Goal: Task Accomplishment & Management: Manage account settings

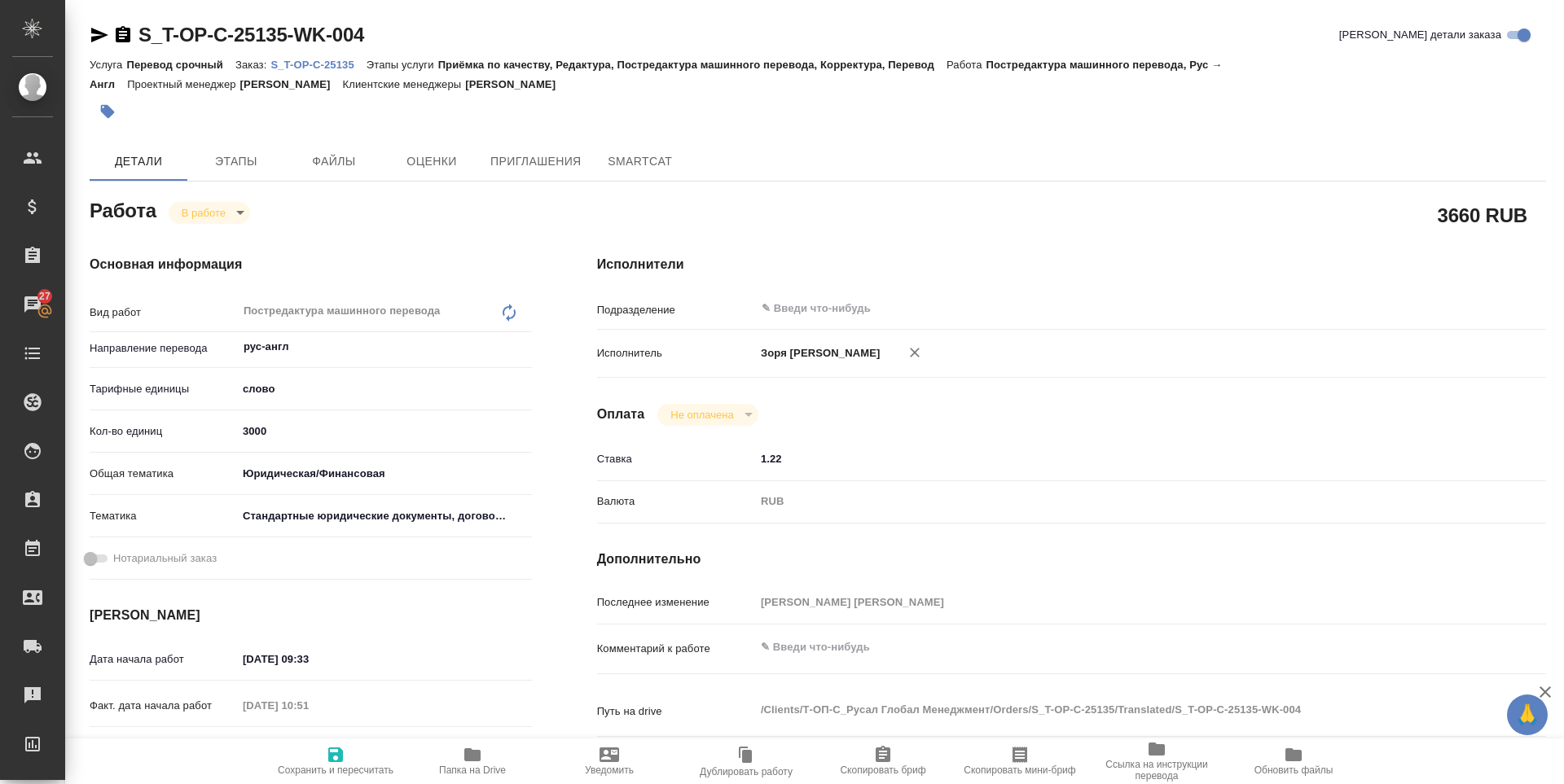
click at [334, 739] on button "Сохранить и пересчитать" at bounding box center [335, 762] width 137 height 46
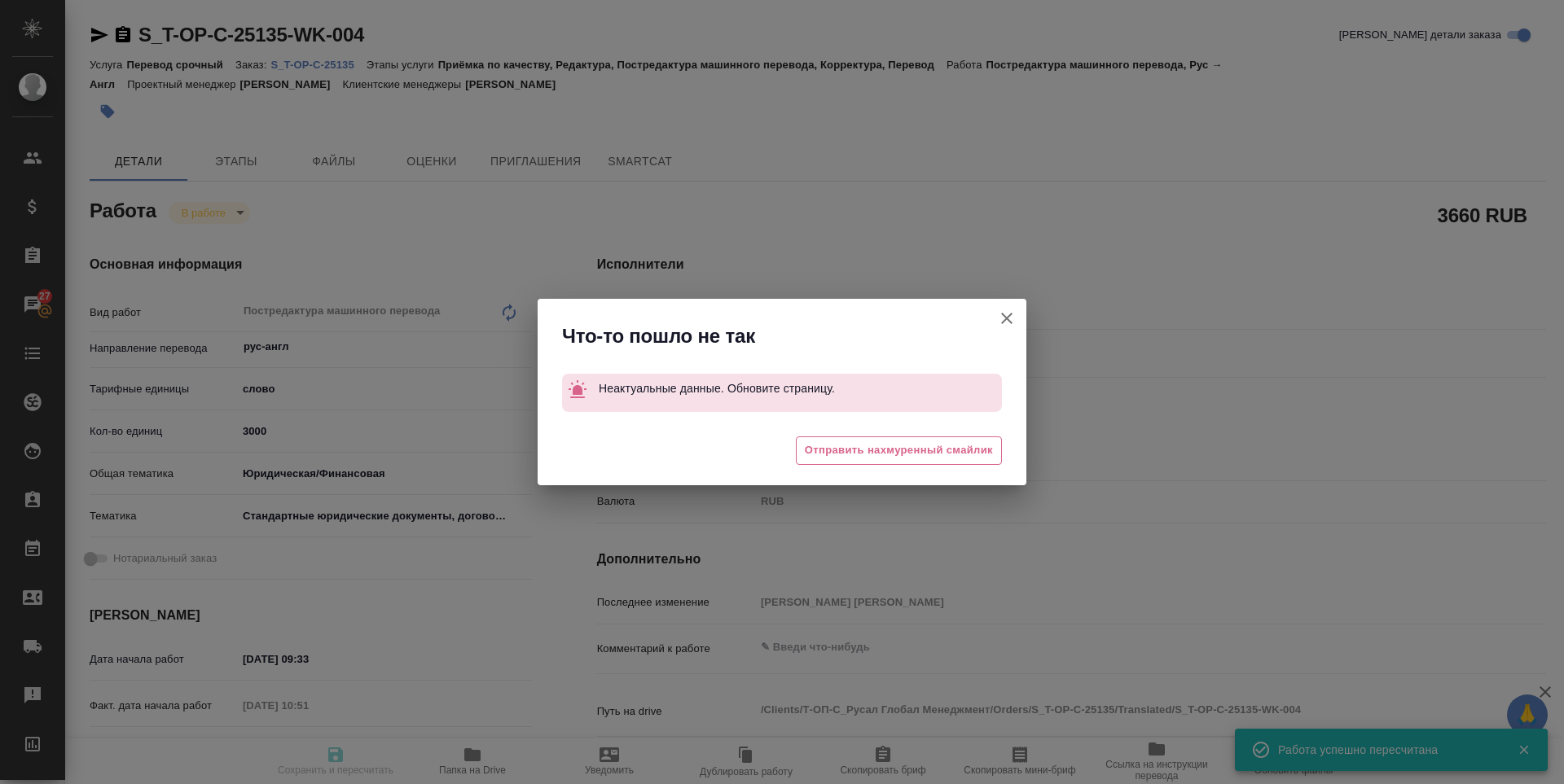
type input "inProgress"
type input "рус-англ"
type input "5a8b1489cc6b4906c91bfd90"
type input "1933.4"
type input "yr-fn"
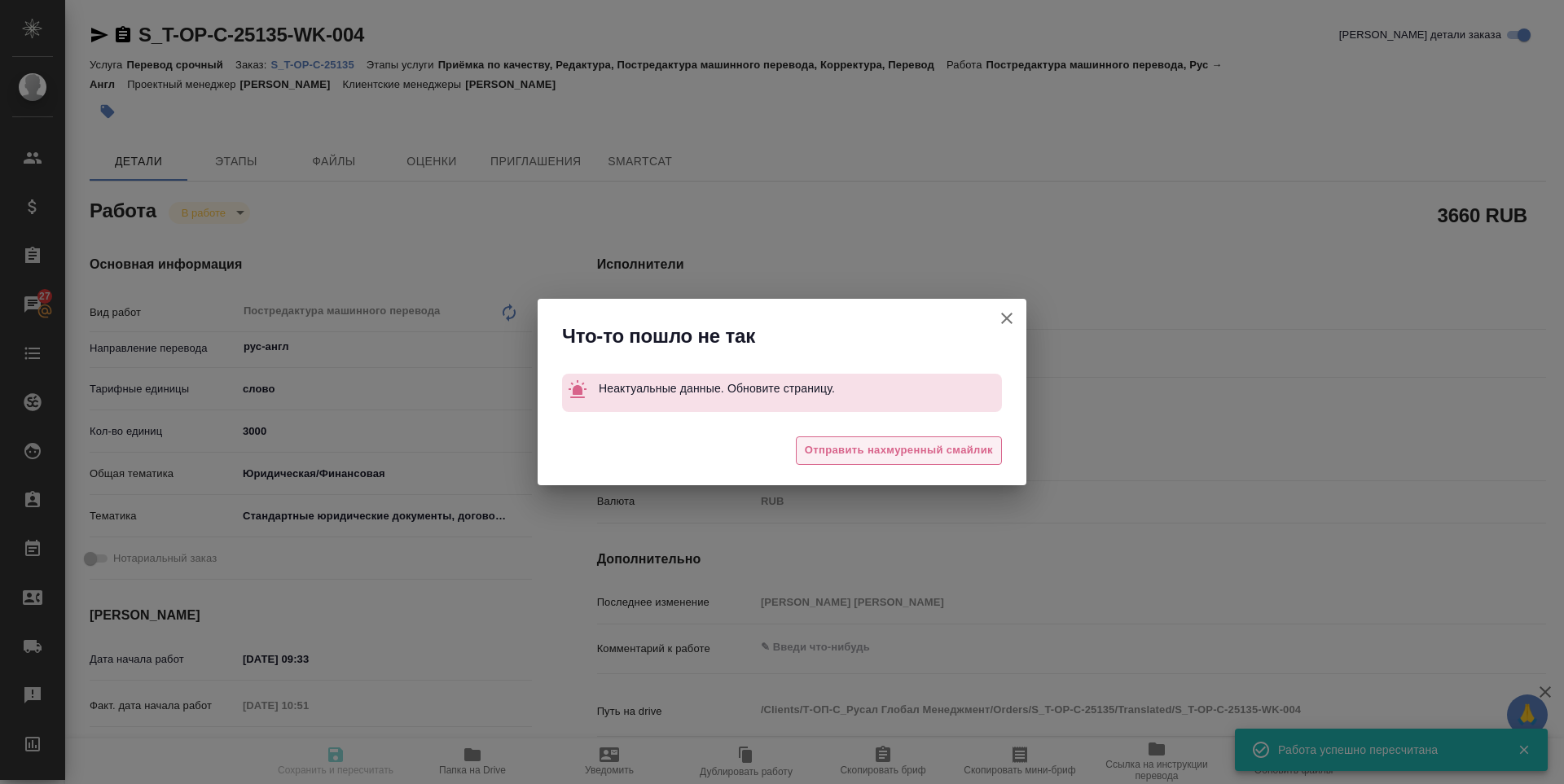
type input "5f647205b73bc97568ca66bf"
type input "[DATE] 09:33"
type input "[DATE] 10:51"
type input "[DATE] 09:00"
type input "[DATE] 11:00"
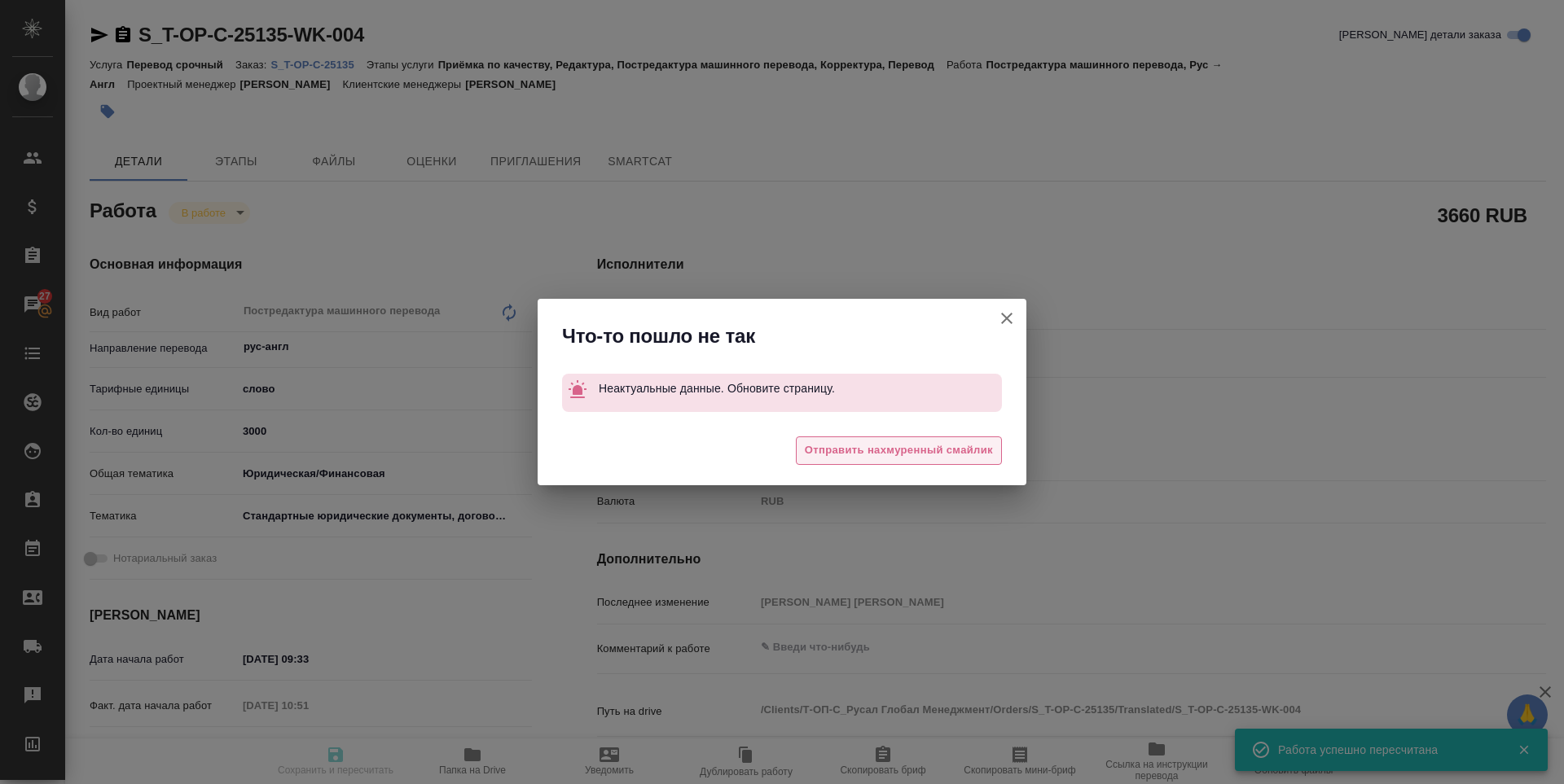
type input "notPayed"
type input "1.22"
type input "RUB"
type input "[PERSON_NAME] [PERSON_NAME]"
type input "S_T-OP-C-25135"
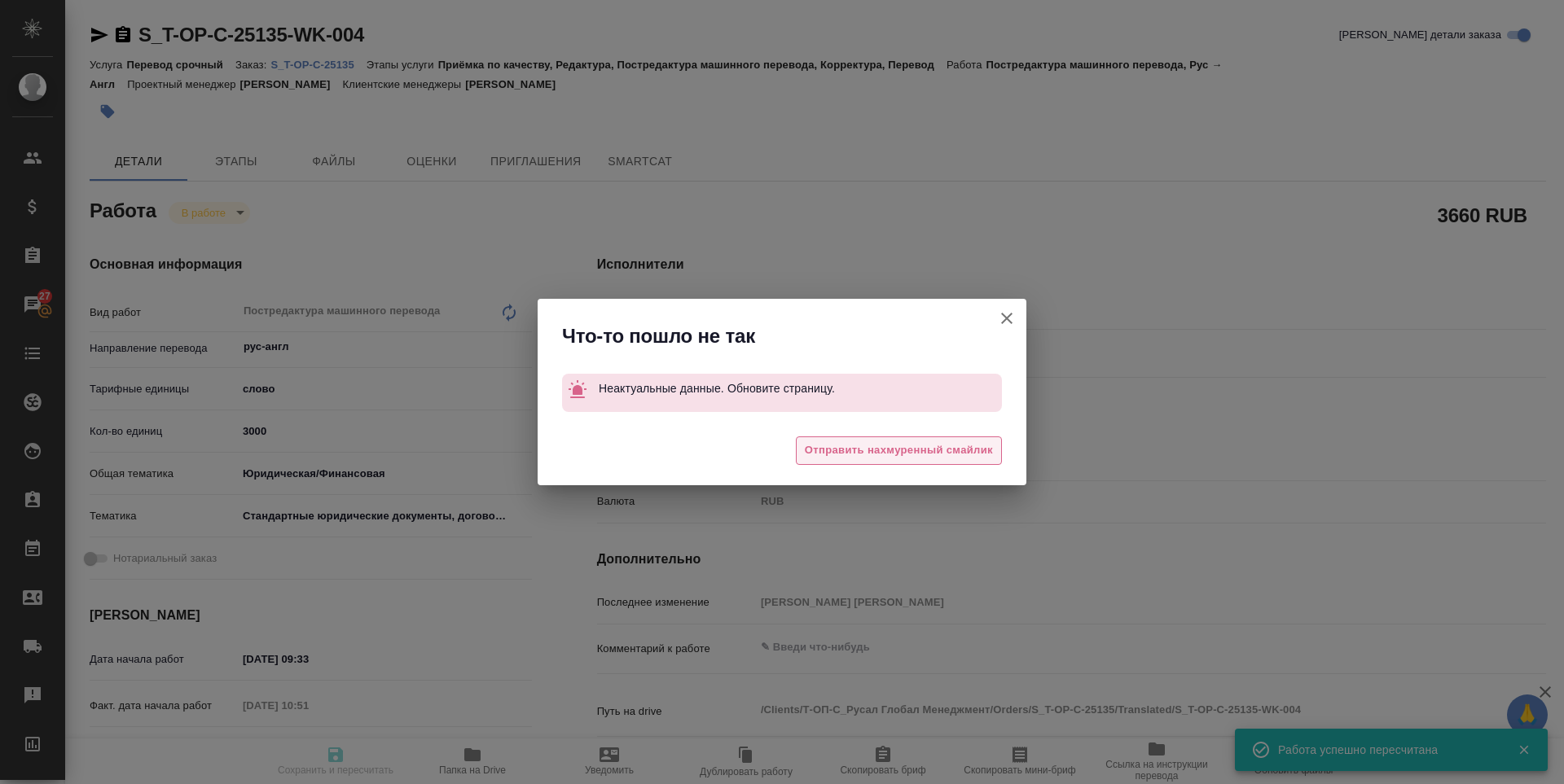
type input "Т-ОП-С-46754"
type input "Перевод срочный"
type input "Приёмка по качеству, Редактура, Постредактура машинного перевода, Корректура, П…"
type input "[PERSON_NAME]"
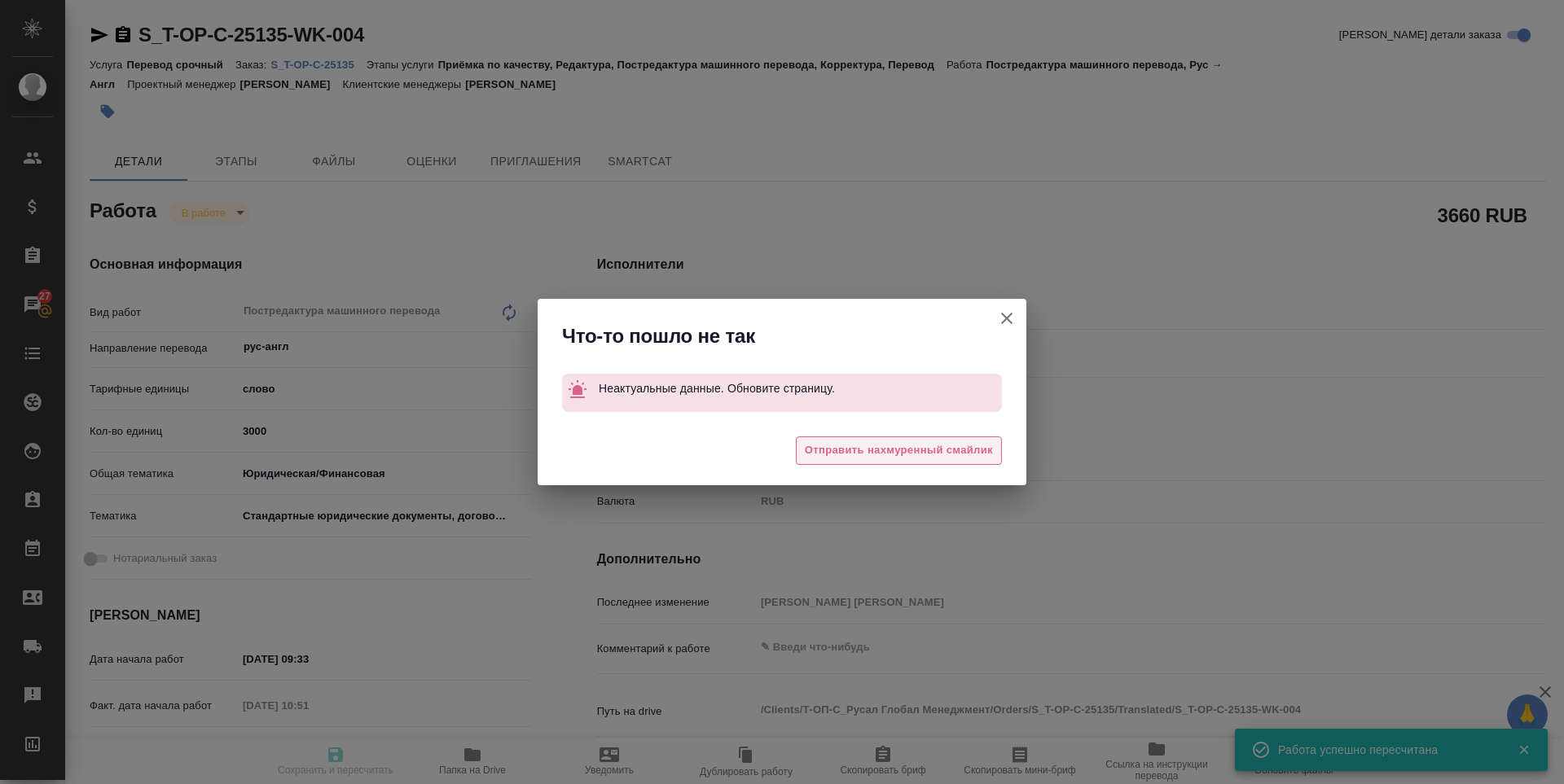
type input "/Clients/Т-ОП-С_Русал Глобал Менеджмент/Orders/S_T-OP-C-25135"
click at [1015, 311] on icon "button" at bounding box center [1006, 318] width 20 height 20
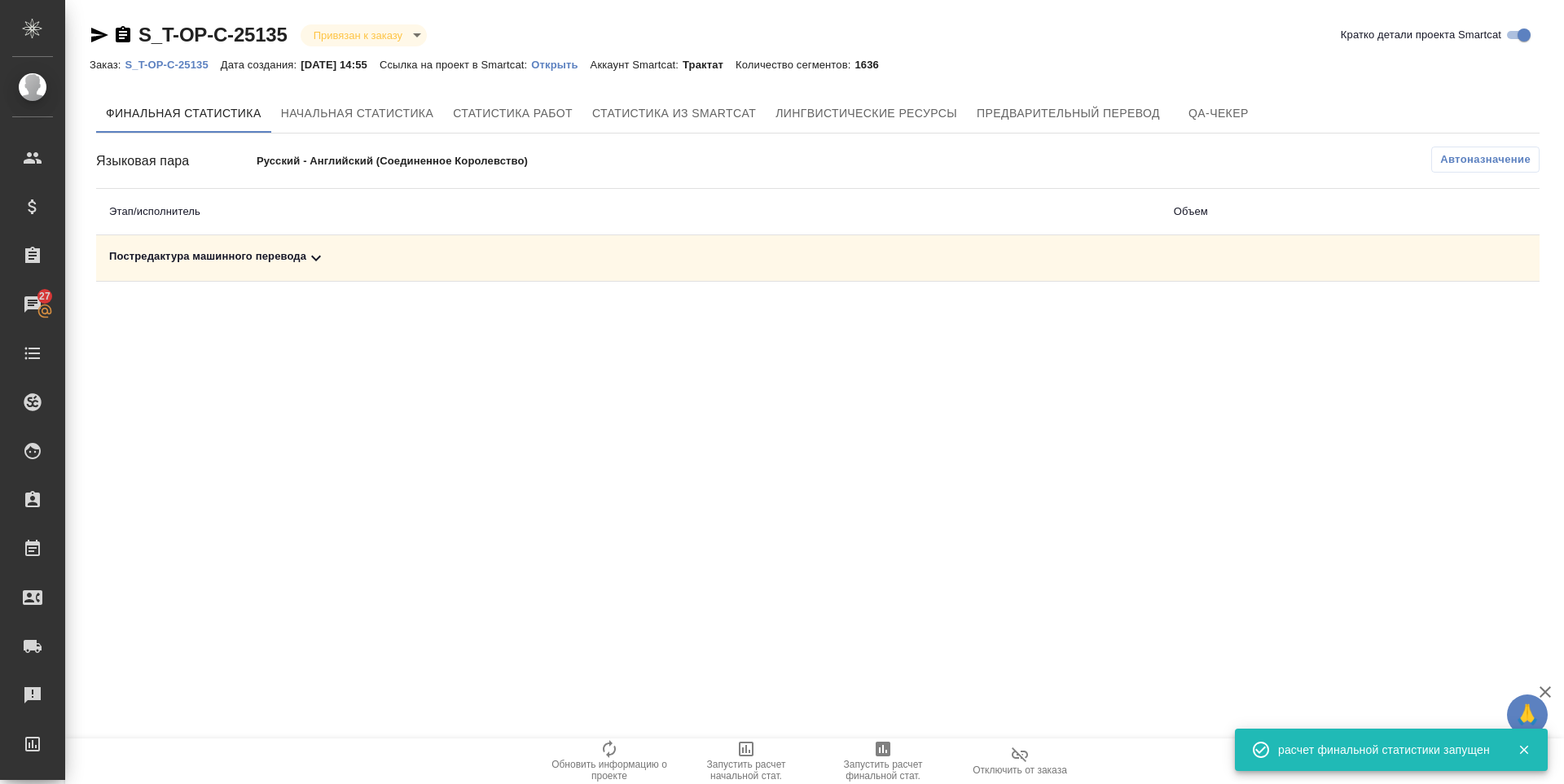
click at [233, 258] on div "Постредактура машинного перевода" at bounding box center [628, 257] width 1038 height 20
click at [1465, 313] on icon "button" at bounding box center [1467, 314] width 20 height 20
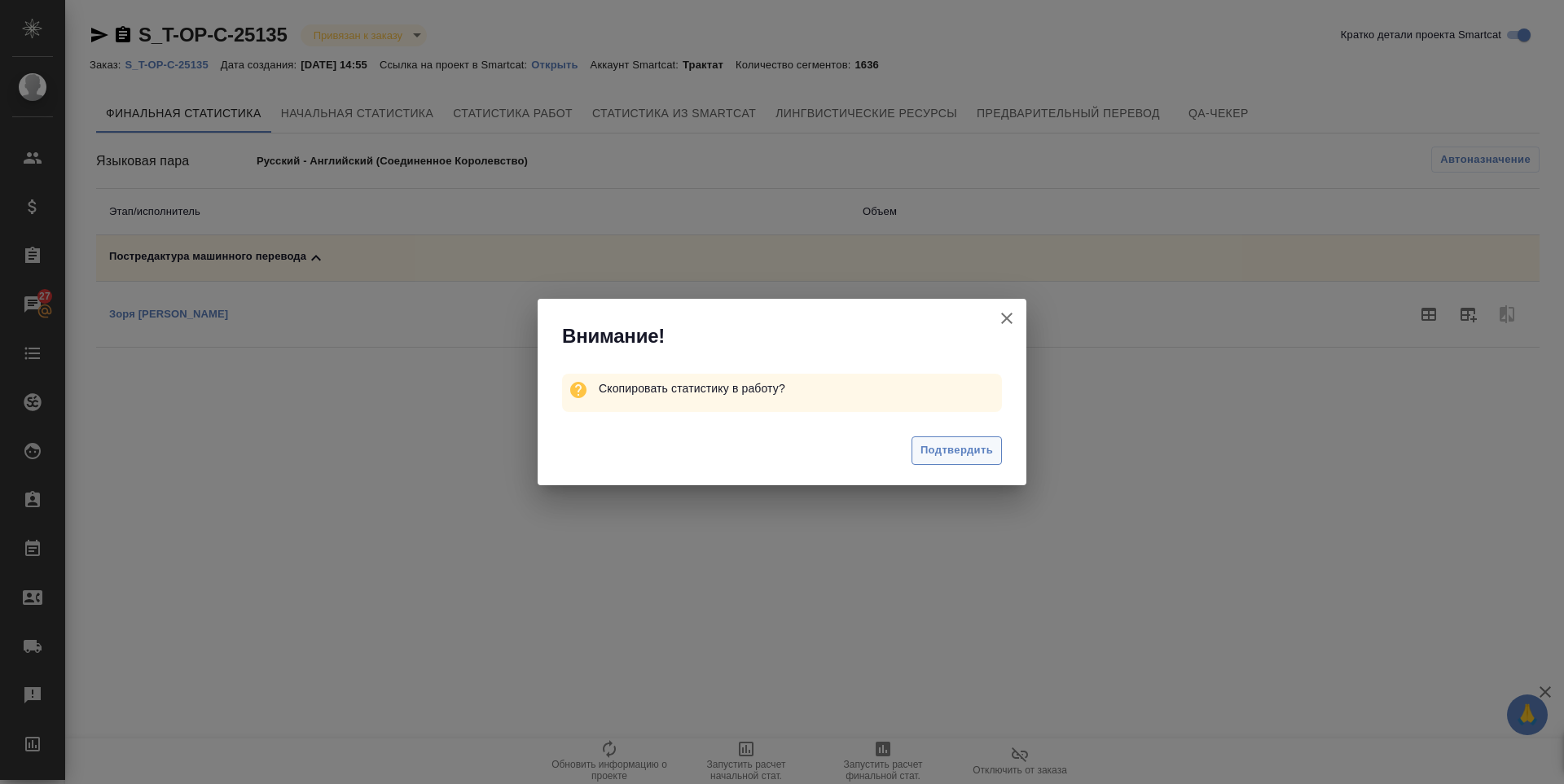
click at [974, 465] on div "Подтвердить" at bounding box center [782, 453] width 488 height 65
click at [967, 443] on span "Подтвердить" at bounding box center [956, 451] width 72 height 19
